Goal: Find specific page/section: Find specific page/section

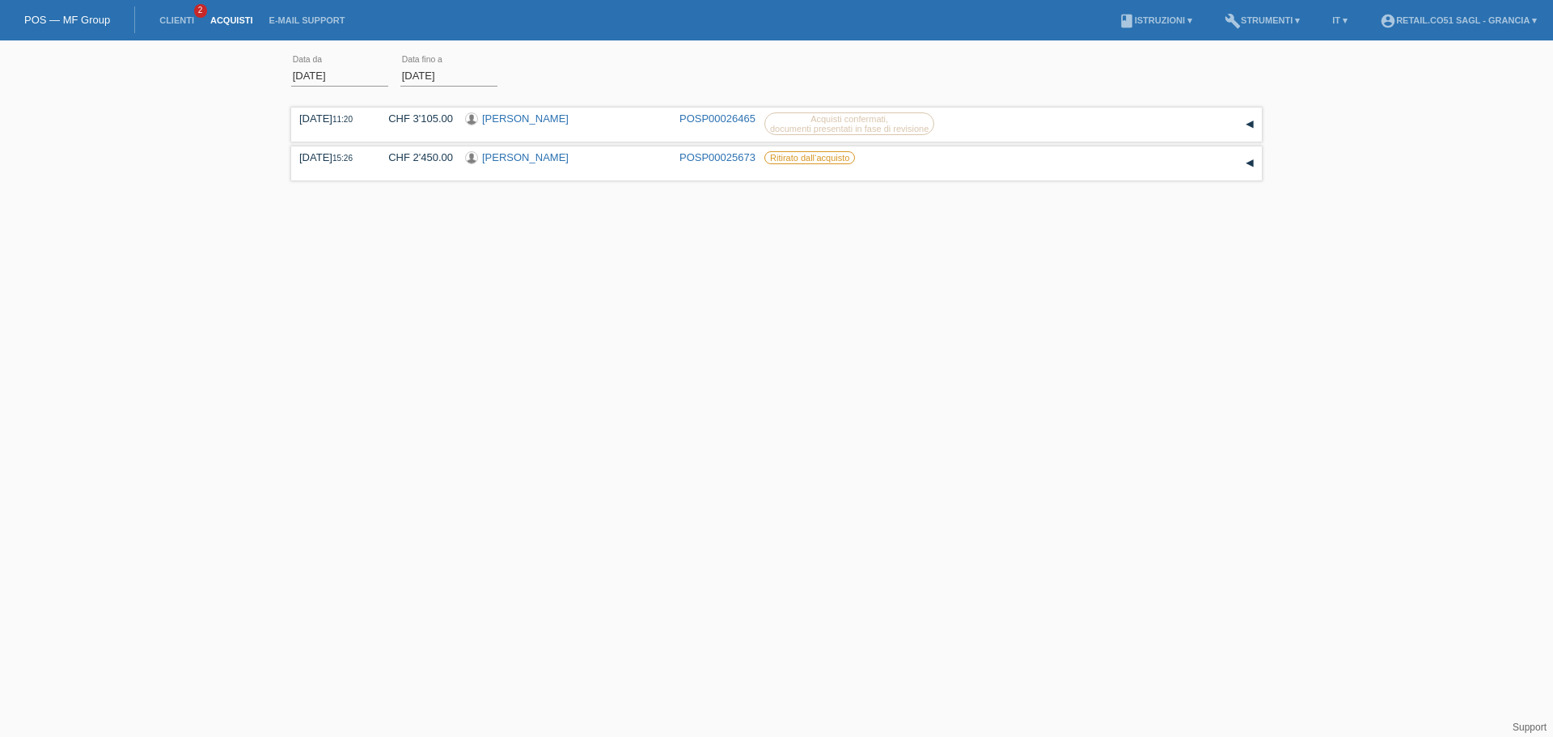
click at [180, 12] on li "Clienti 2" at bounding box center [176, 20] width 51 height 41
click at [219, 22] on link "Acquisti" at bounding box center [231, 20] width 59 height 10
click at [184, 27] on li "Clienti 2" at bounding box center [176, 20] width 51 height 41
click at [183, 24] on link "Clienti" at bounding box center [176, 20] width 51 height 10
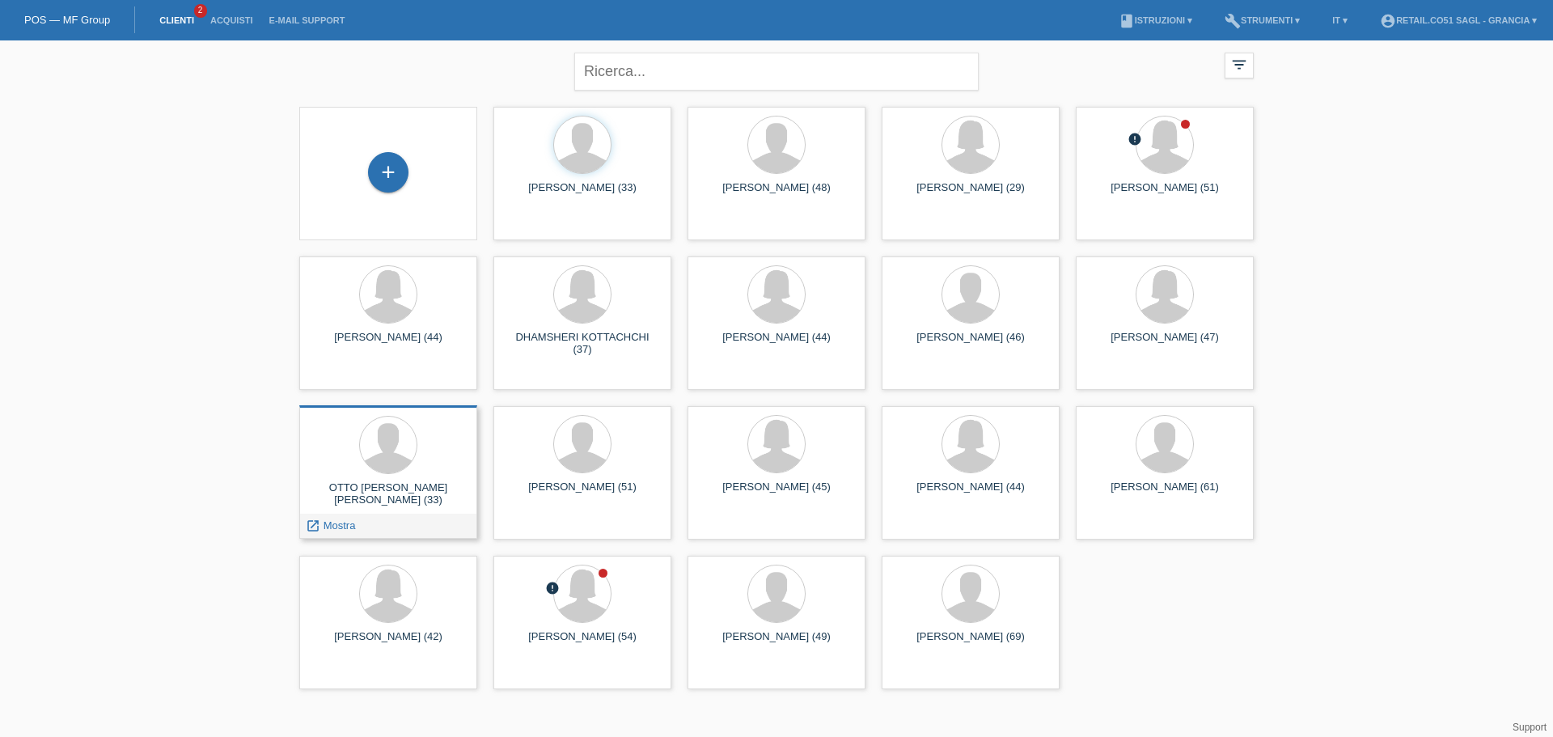
click at [409, 473] on div at bounding box center [388, 446] width 152 height 61
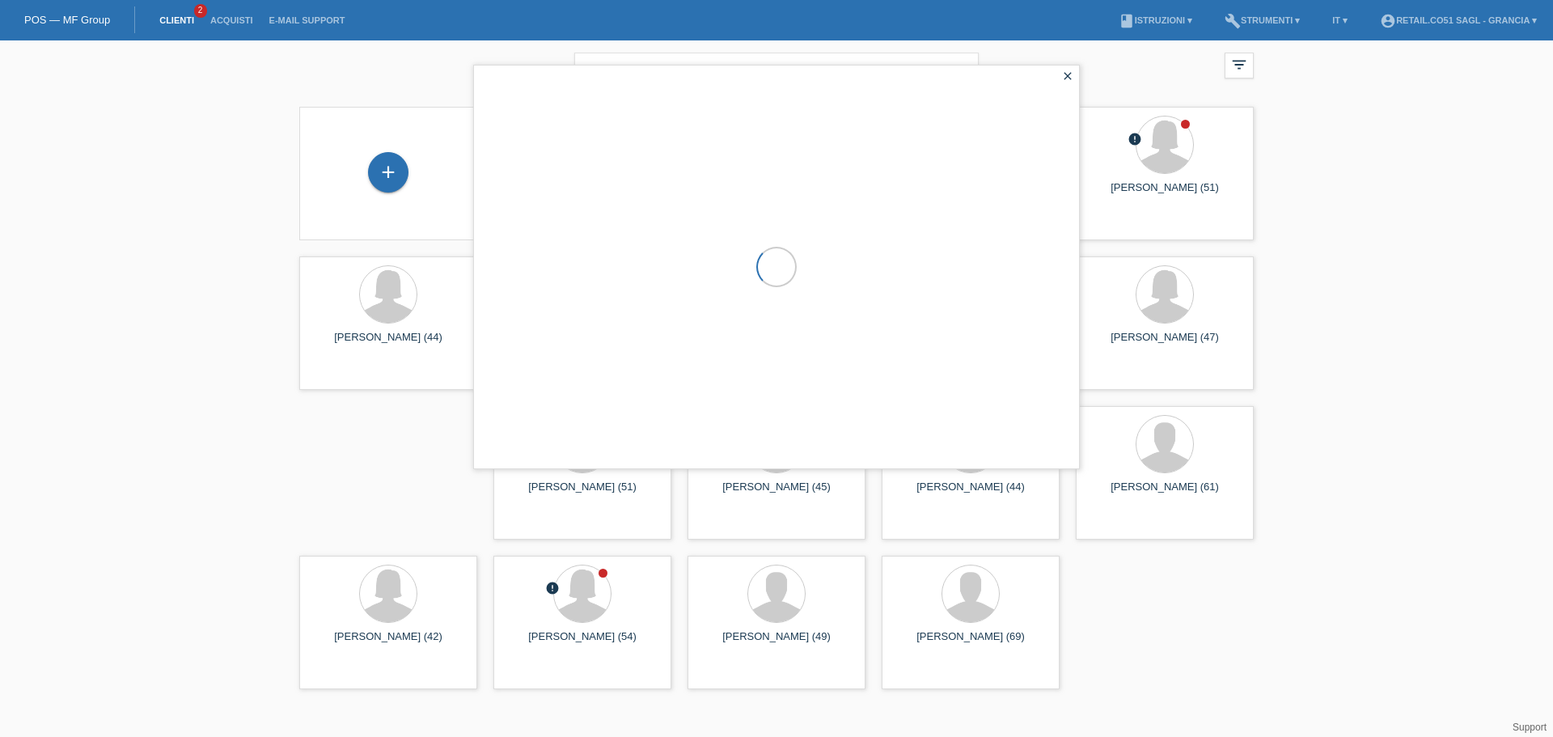
click at [409, 473] on div "close filter_list view_module Mostra a tutti i clienti star Mostra i clienti co…" at bounding box center [776, 368] width 1553 height 657
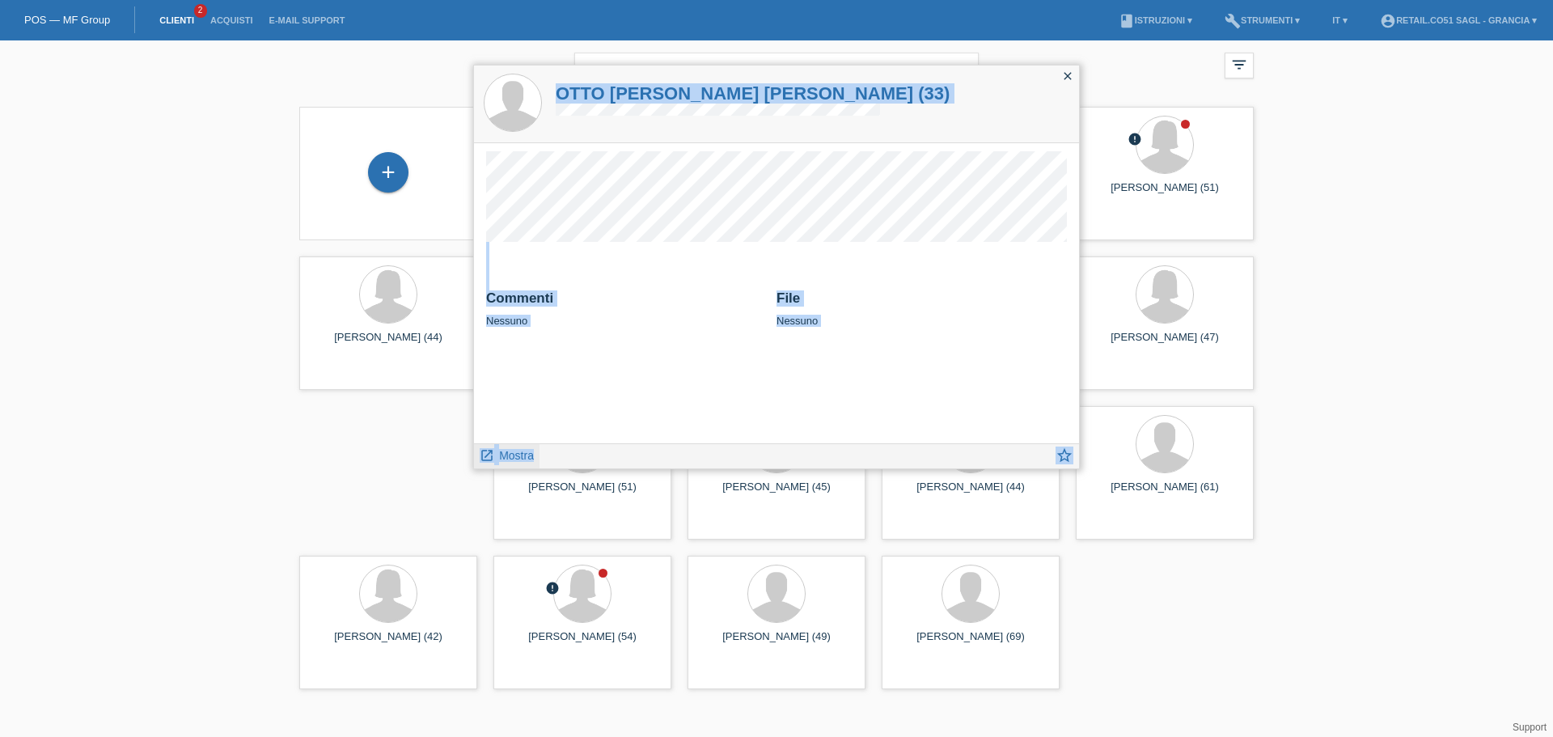
click at [507, 462] on span "Mostra" at bounding box center [516, 455] width 35 height 13
click at [511, 454] on span "Mostra" at bounding box center [516, 455] width 35 height 13
